Goal: Information Seeking & Learning: Learn about a topic

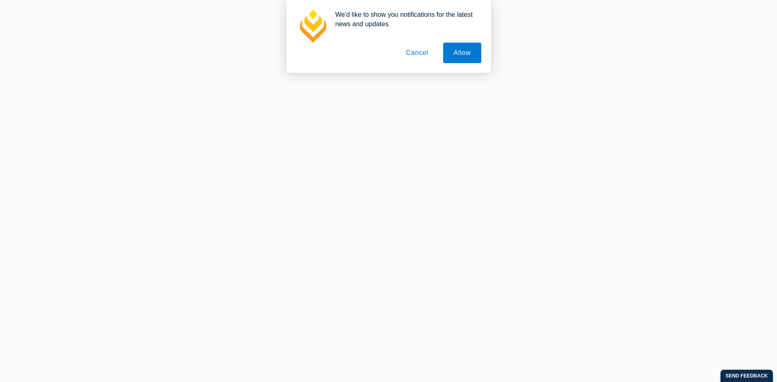
click at [424, 58] on button "Cancel" at bounding box center [417, 53] width 43 height 20
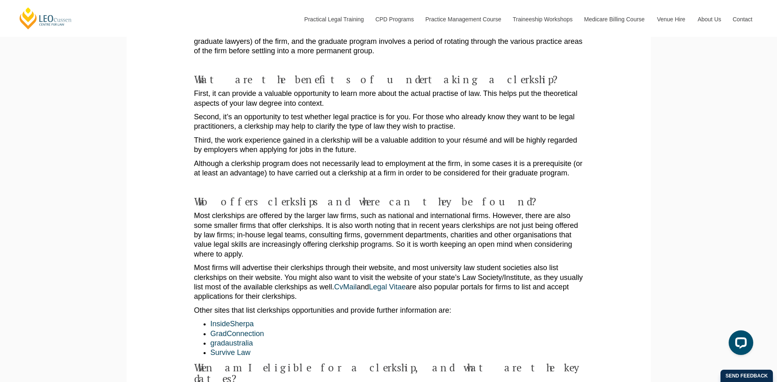
scroll to position [328, 0]
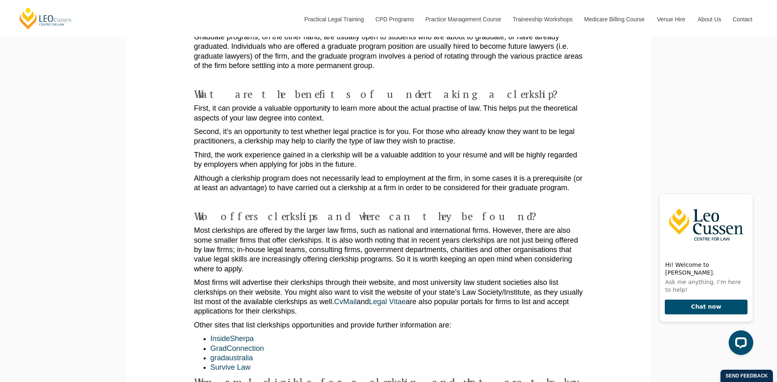
drag, startPoint x: 290, startPoint y: 125, endPoint x: 458, endPoint y: 301, distance: 243.0
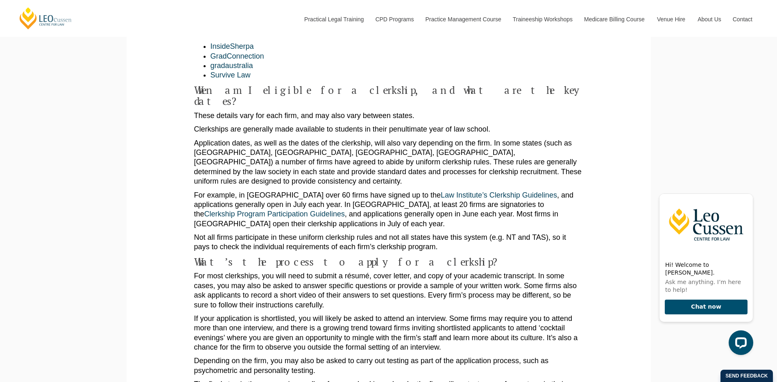
scroll to position [655, 0]
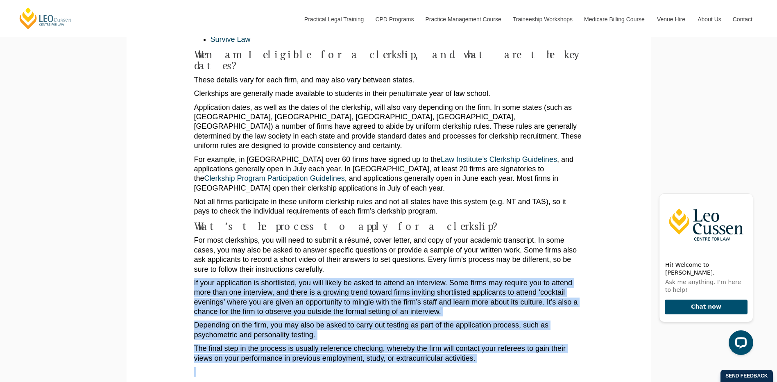
drag, startPoint x: 361, startPoint y: 241, endPoint x: 428, endPoint y: 345, distance: 123.8
click at [428, 345] on div "A clerkship can be a great way to sample life in a law firm and can even be a s…" at bounding box center [388, 225] width 389 height 1355
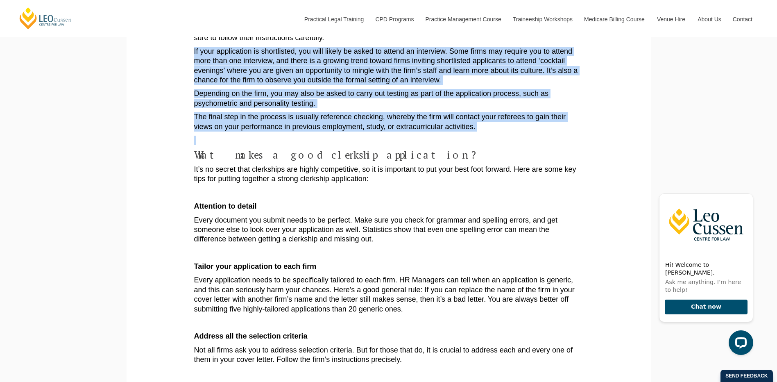
scroll to position [901, 0]
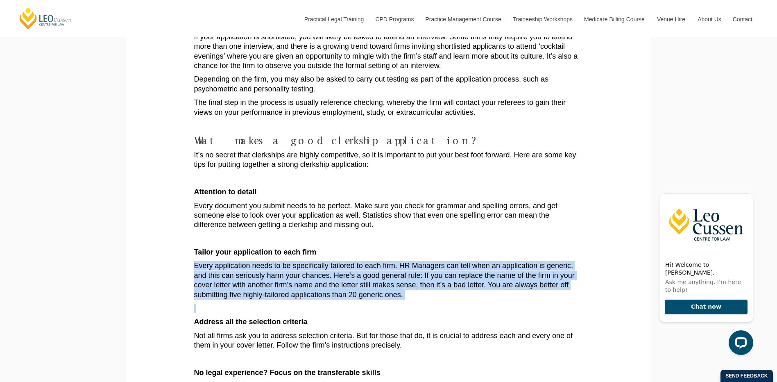
drag, startPoint x: 354, startPoint y: 281, endPoint x: 172, endPoint y: 234, distance: 188.1
drag, startPoint x: 172, startPoint y: 234, endPoint x: 183, endPoint y: 237, distance: 12.2
drag, startPoint x: 184, startPoint y: 237, endPoint x: 463, endPoint y: 262, distance: 280.4
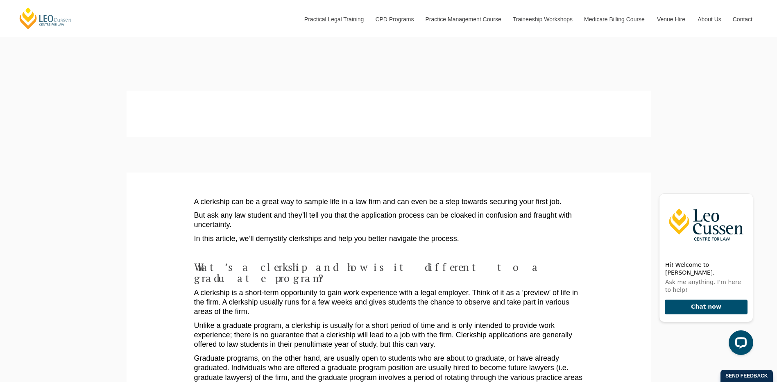
scroll to position [702, 0]
